Goal: Task Accomplishment & Management: Use online tool/utility

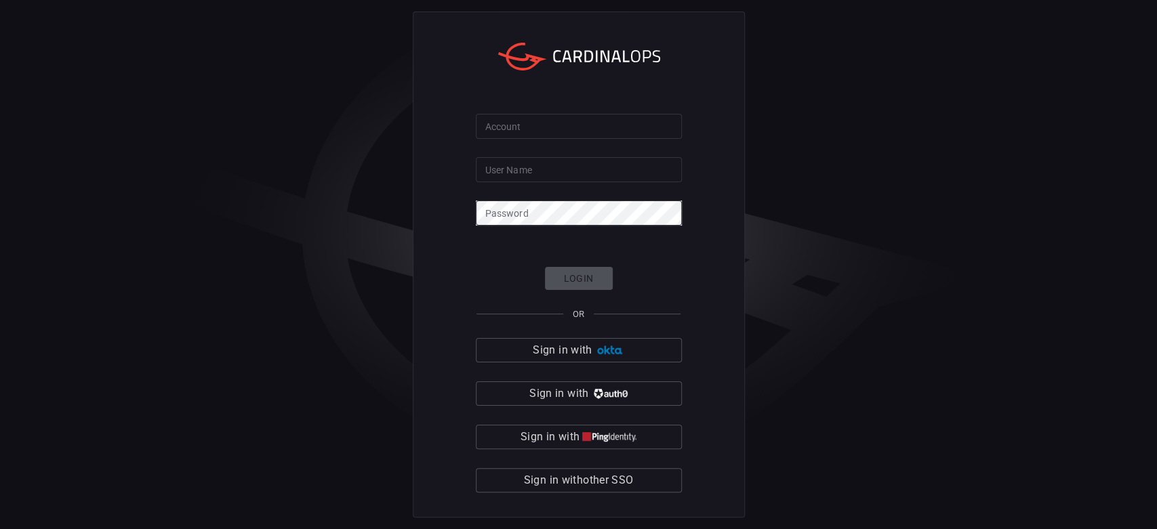
click at [513, 138] on input "Account" at bounding box center [579, 126] width 206 height 25
type input "[PERSON_NAME]"
click at [544, 167] on input "User Name" at bounding box center [579, 169] width 206 height 25
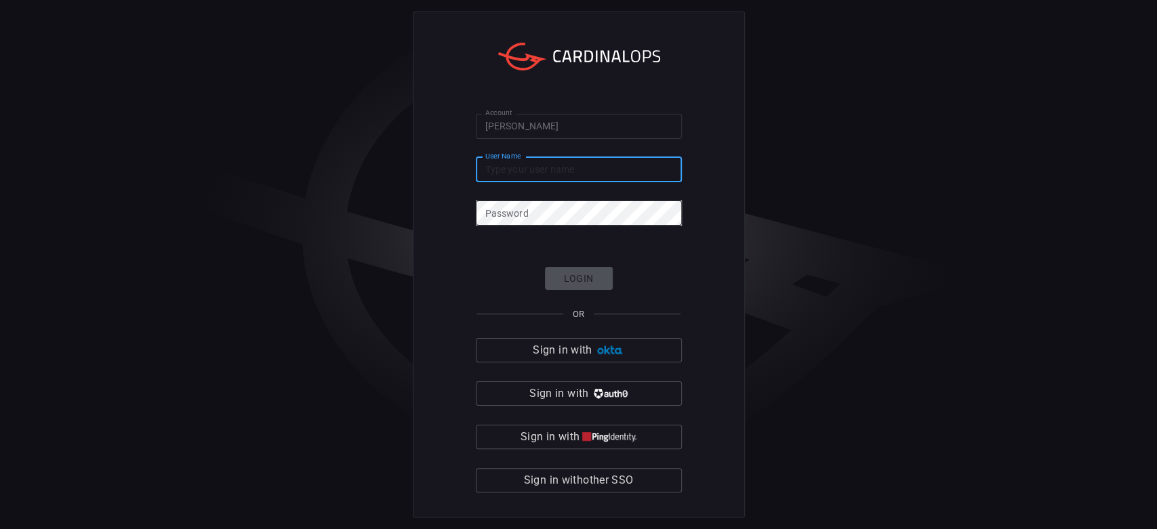
type input "[PERSON_NAME][EMAIL_ADDRESS][PERSON_NAME][DOMAIN_NAME]"
click at [285, 110] on div "Account [PERSON_NAME] Account User Name [PERSON_NAME][EMAIL_ADDRESS][PERSON_NAM…" at bounding box center [578, 264] width 1157 height 529
click at [548, 198] on form "Account [PERSON_NAME] Account User Name [PERSON_NAME][EMAIL_ADDRESS][PERSON_NAM…" at bounding box center [579, 304] width 206 height 380
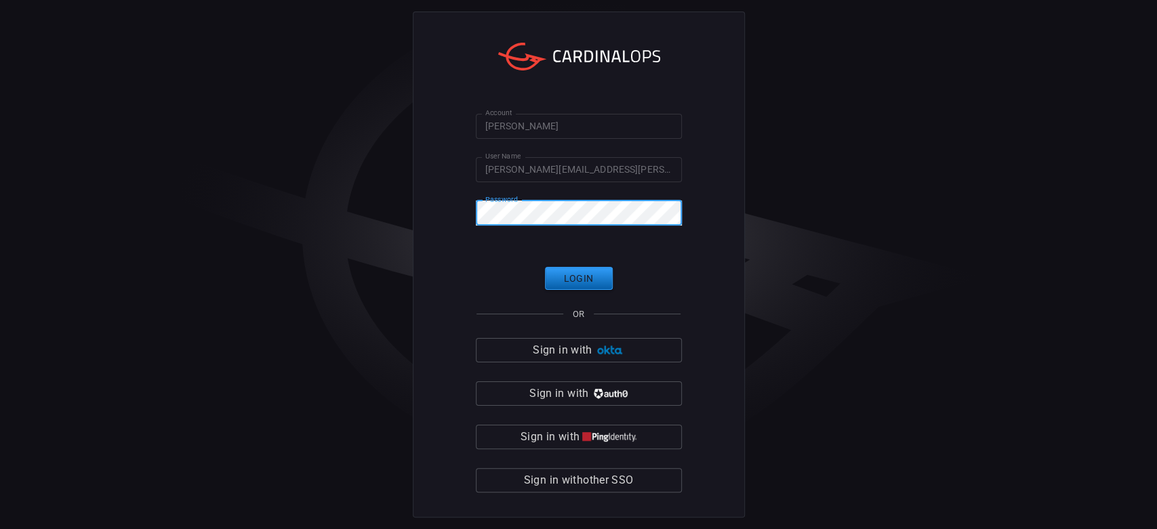
click at [586, 274] on button "Login" at bounding box center [579, 279] width 68 height 24
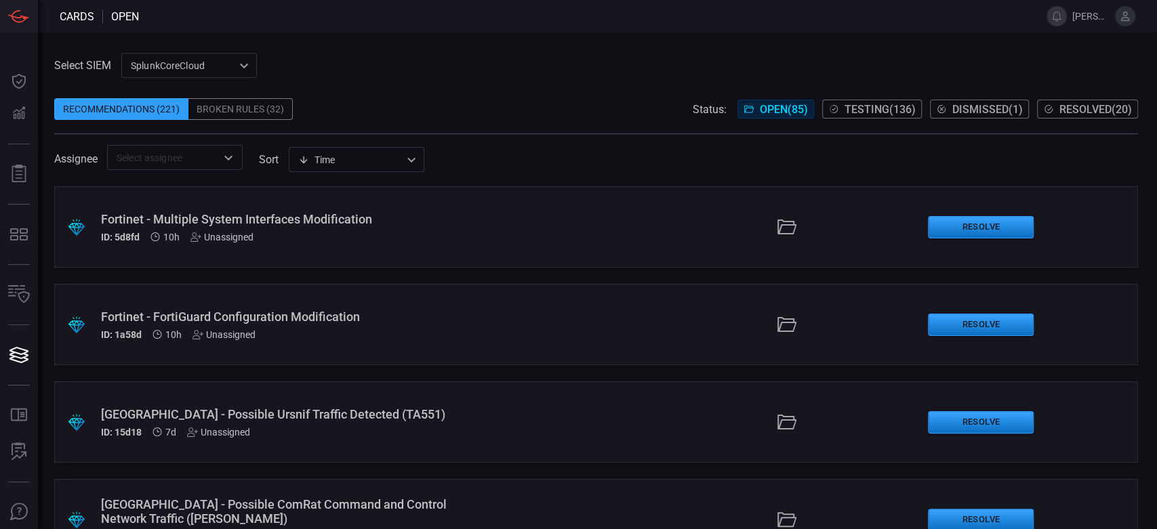
click at [239, 104] on div "Broken Rules (32)" at bounding box center [240, 109] width 104 height 22
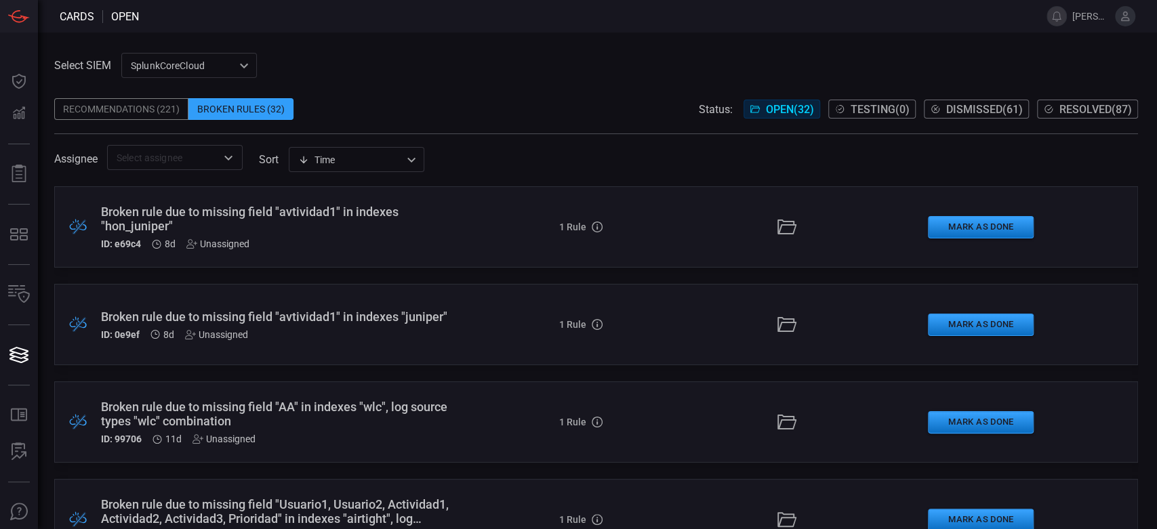
click at [121, 106] on div "Recommendations (221)" at bounding box center [121, 109] width 134 height 22
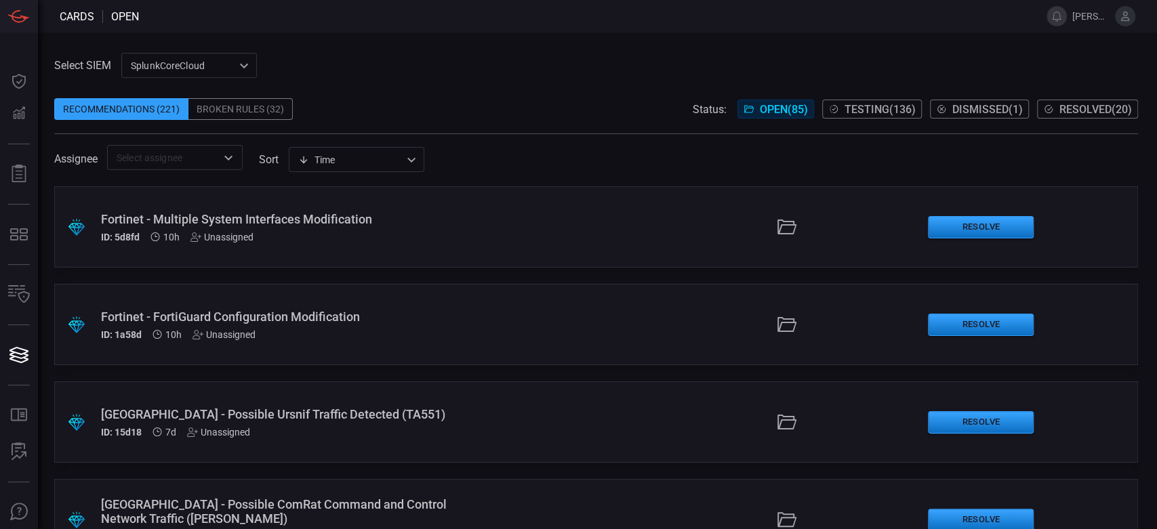
click at [175, 218] on div "Fortinet - Multiple System Interfaces Modification" at bounding box center [275, 219] width 349 height 14
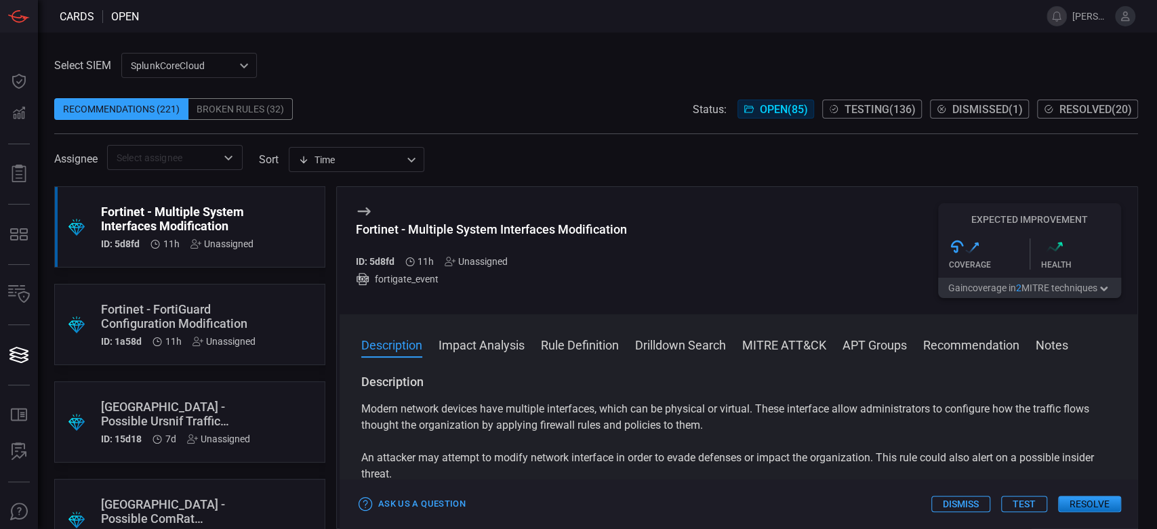
click at [466, 230] on div "Fortinet - Multiple System Interfaces Modification" at bounding box center [491, 229] width 271 height 14
copy div "Fortinet - Multiple System Interfaces Modification"
click at [245, 299] on div ".suggested_cards_icon{fill:url(#suggested_cards_icon);} Fortinet - FortiGuard C…" at bounding box center [189, 324] width 271 height 81
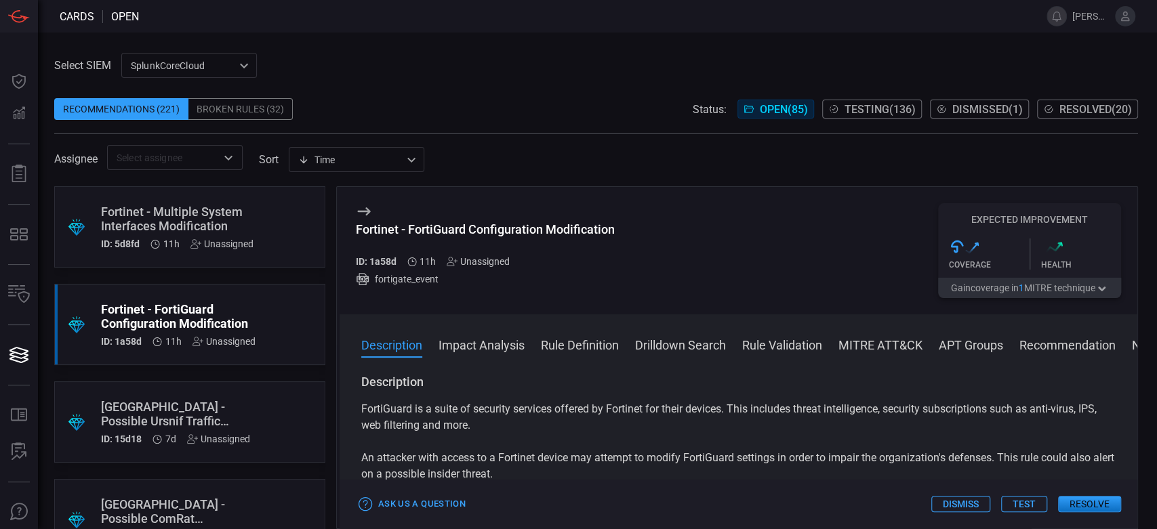
click at [449, 232] on div "Fortinet - FortiGuard Configuration Modification" at bounding box center [485, 229] width 259 height 14
copy div "Fortinet - FortiGuard Configuration Modification"
click at [762, 47] on div "Select SIEM SplunkCoreCloud f748d276-46a5-4bd3-b149-f2461a2fe2c5 ​ Recommendati…" at bounding box center [597, 281] width 1119 height 497
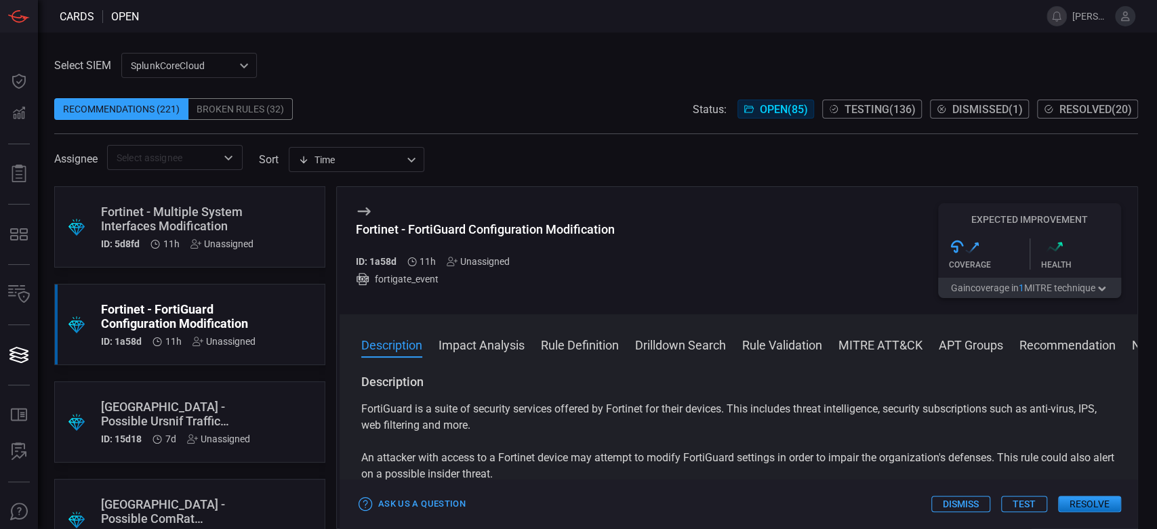
click at [237, 102] on div "Broken Rules (32)" at bounding box center [240, 109] width 104 height 22
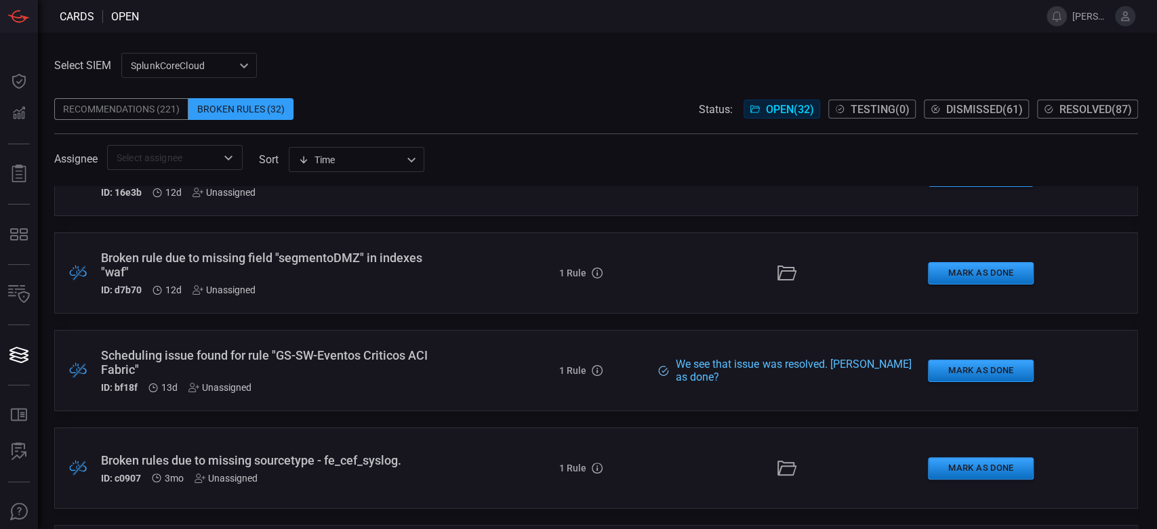
scroll to position [1801, 0]
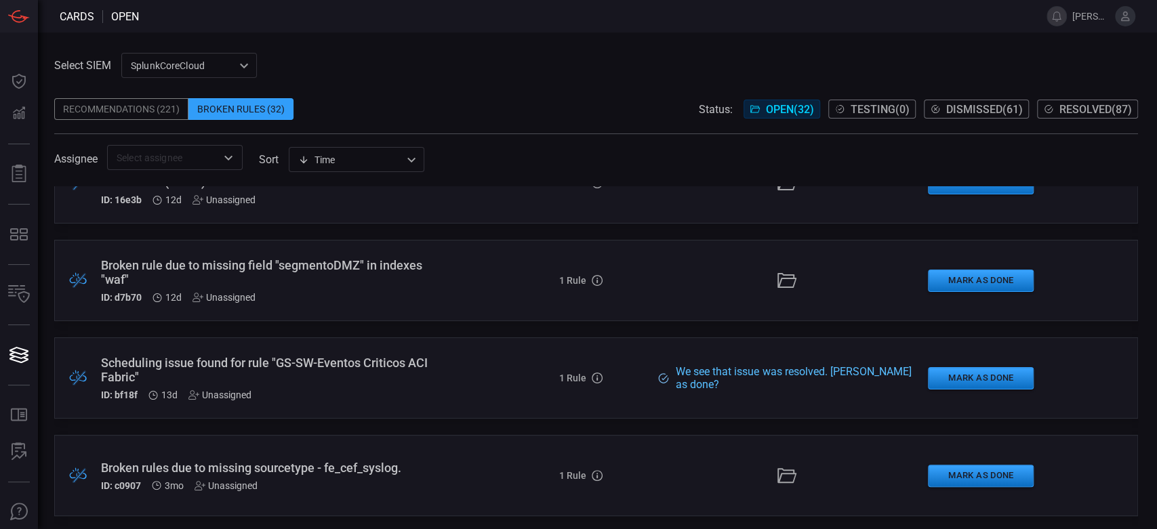
click at [348, 361] on div "Scheduling issue found for rule "GS-SW-Eventos Criticos ACI Fabric"" at bounding box center [275, 370] width 349 height 28
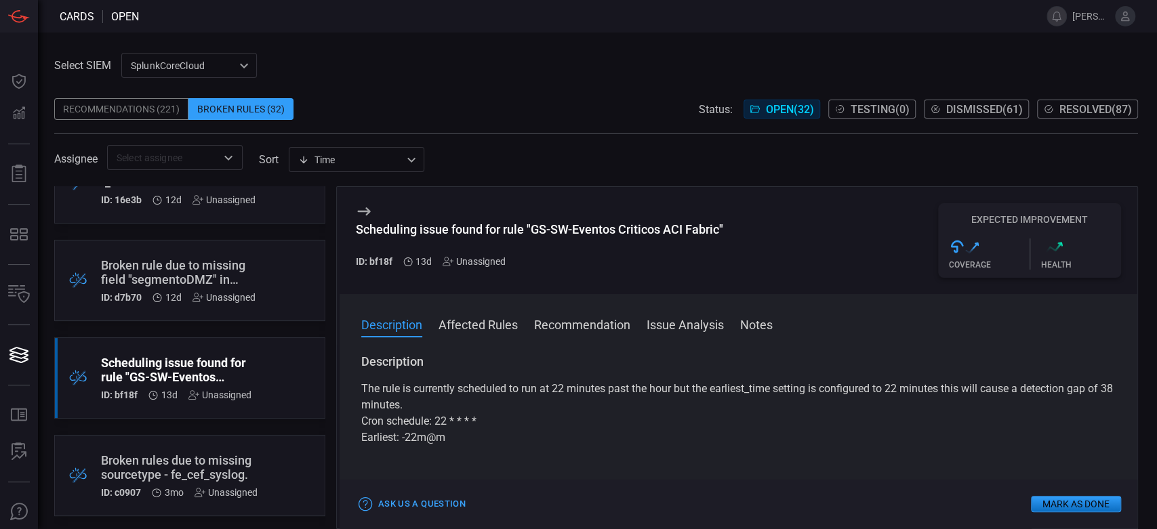
click at [615, 229] on div "Scheduling issue found for rule "GS-SW-Eventos Criticos ACI Fabric"" at bounding box center [539, 229] width 367 height 14
click at [670, 255] on div "Scheduling issue found for rule "GS-SW-Eventos Criticos ACI Fabric" ID: bf18f 1…" at bounding box center [539, 244] width 367 height 45
click at [712, 243] on h3 "Scheduling issue found for rule "GS-SW-Eventos Criticos ACI Fabric"" at bounding box center [539, 236] width 367 height 28
drag, startPoint x: 721, startPoint y: 231, endPoint x: 533, endPoint y: 232, distance: 188.4
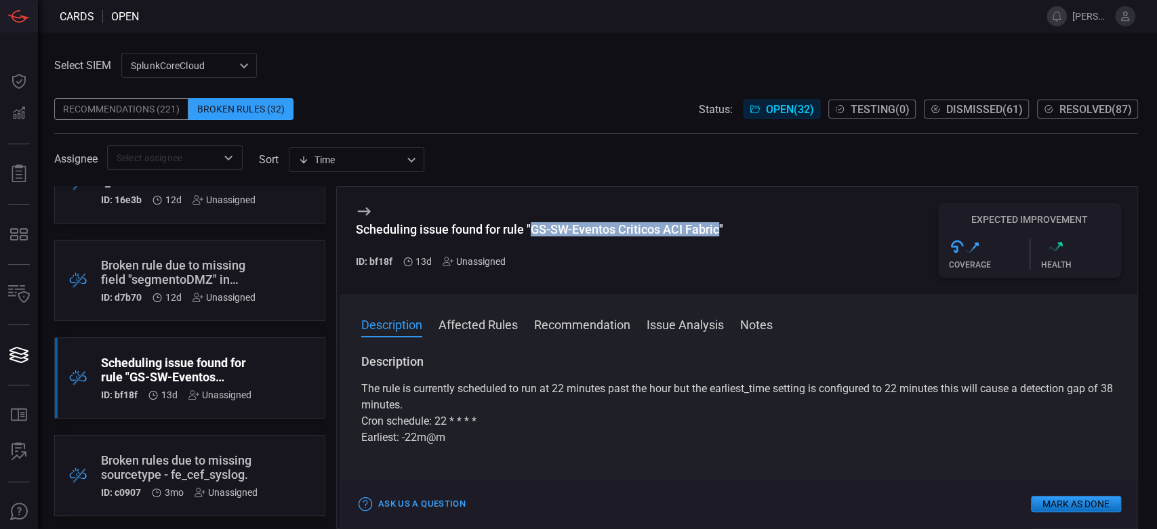
click at [533, 232] on div "Scheduling issue found for rule "GS-SW-Eventos Criticos ACI Fabric"" at bounding box center [539, 229] width 367 height 14
copy div "GS-SW-Eventos Criticos ACI Fabric"
click at [533, 406] on p "The rule is currently scheduled to run at 22 minutes past the hour but the earl…" at bounding box center [738, 397] width 754 height 33
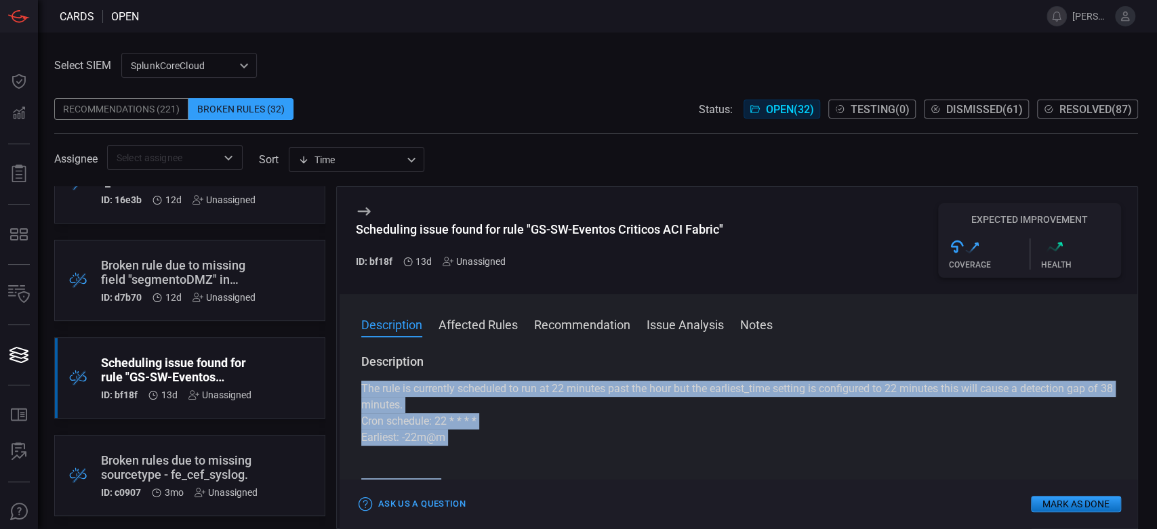
drag, startPoint x: 475, startPoint y: 454, endPoint x: 362, endPoint y: 390, distance: 129.9
click at [362, 390] on div "Description The rule is currently scheduled to run at 22 minutes past the hour …" at bounding box center [739, 439] width 798 height 170
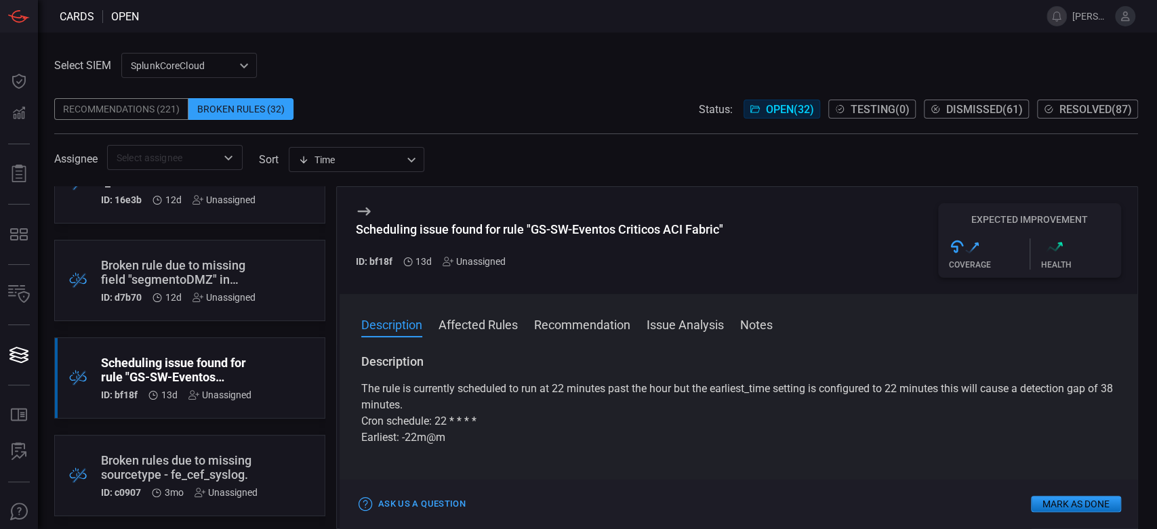
click at [568, 222] on div "Scheduling issue found for rule "GS-SW-Eventos Criticos ACI Fabric"" at bounding box center [539, 229] width 367 height 14
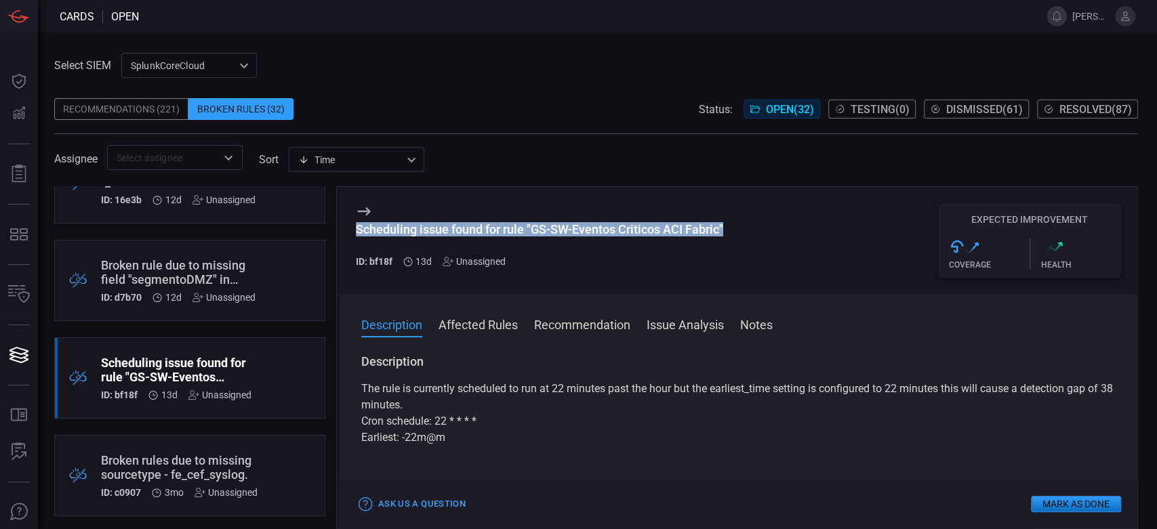
click at [568, 222] on div "Scheduling issue found for rule "GS-SW-Eventos Criticos ACI Fabric"" at bounding box center [539, 229] width 367 height 14
copy div "Scheduling issue found for rule "GS-SW-Eventos Criticos ACI Fabric""
click at [678, 252] on div "Scheduling issue found for rule "GS-SW-Eventos Criticos ACI Fabric" ID: bf18f 1…" at bounding box center [539, 244] width 367 height 45
drag, startPoint x: 721, startPoint y: 231, endPoint x: 536, endPoint y: 228, distance: 185.1
click at [536, 228] on div "Scheduling issue found for rule "GS-SW-Eventos Criticos ACI Fabric"" at bounding box center [539, 229] width 367 height 14
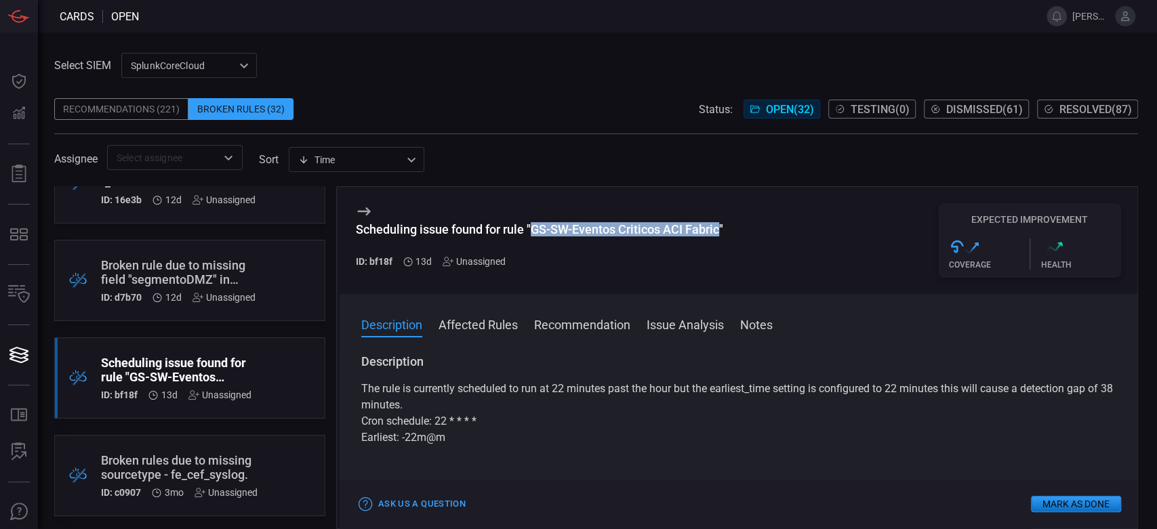
copy div "GS-SW-Eventos Criticos ACI Fabric"
